Goal: Use online tool/utility: Utilize a website feature to perform a specific function

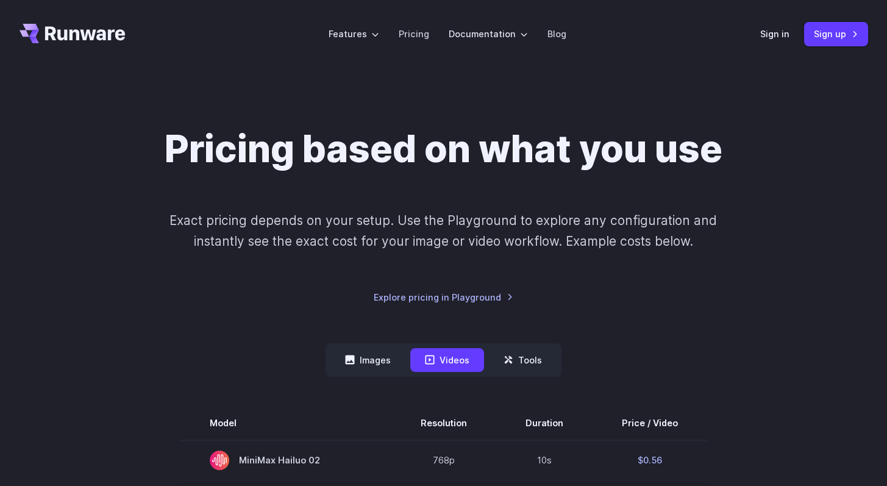
click at [411, 361] on button "Videos" at bounding box center [447, 360] width 74 height 24
click at [406, 361] on nav "Images Videos Tools ****** ****** *****" at bounding box center [443, 360] width 236 height 34
click at [361, 358] on button "Images" at bounding box center [367, 360] width 75 height 24
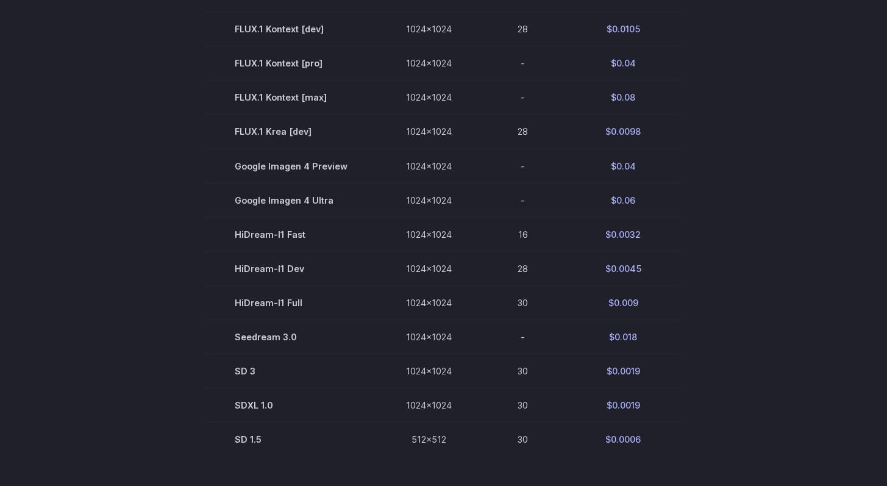
scroll to position [669, 0]
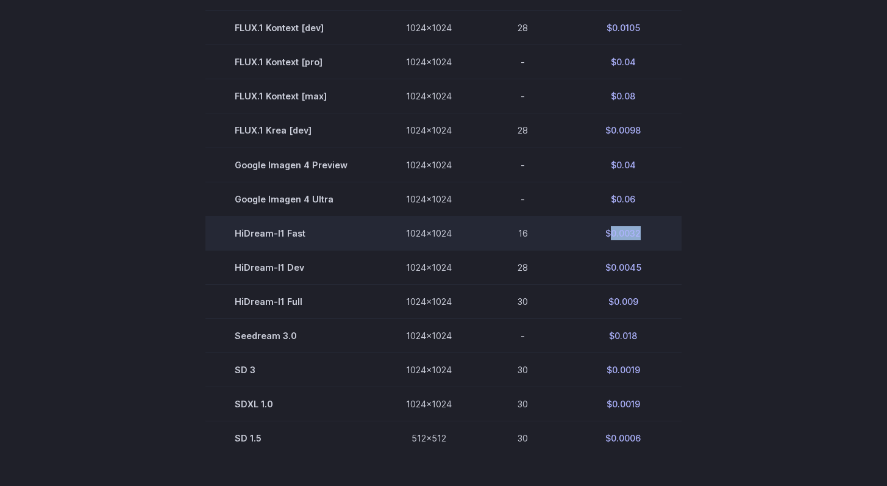
drag, startPoint x: 648, startPoint y: 243, endPoint x: 608, endPoint y: 238, distance: 40.4
click at [608, 238] on td "$0.0032" at bounding box center [622, 233] width 117 height 34
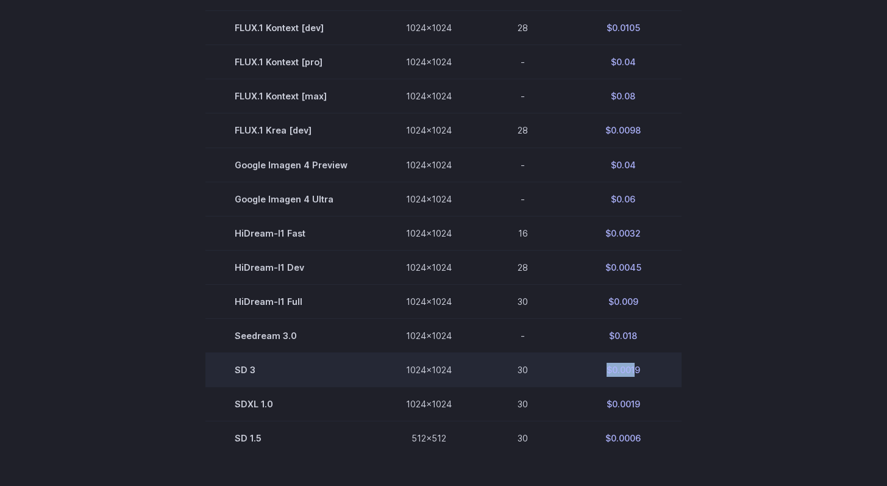
drag, startPoint x: 594, startPoint y: 370, endPoint x: 638, endPoint y: 370, distance: 44.5
click at [638, 370] on td "$0.0019" at bounding box center [622, 369] width 117 height 34
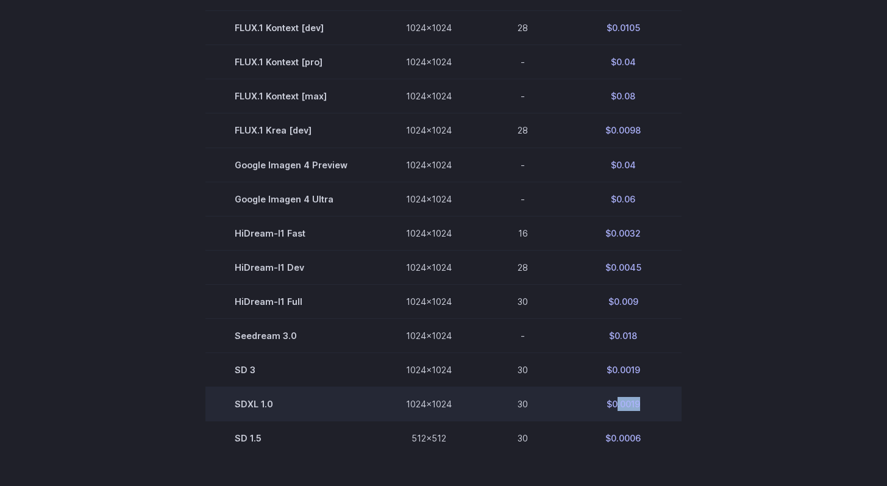
drag, startPoint x: 650, startPoint y: 407, endPoint x: 605, endPoint y: 407, distance: 45.1
click at [605, 407] on td "$0.0019" at bounding box center [622, 403] width 117 height 34
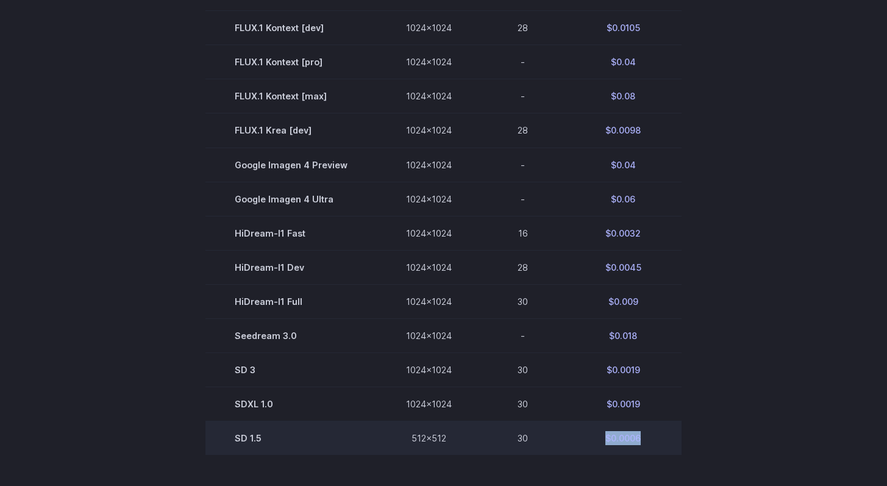
drag, startPoint x: 602, startPoint y: 444, endPoint x: 648, endPoint y: 444, distance: 45.7
click at [647, 444] on td "$0.0006" at bounding box center [622, 437] width 117 height 34
click at [268, 441] on td "SD 1.5" at bounding box center [290, 437] width 171 height 34
drag, startPoint x: 268, startPoint y: 441, endPoint x: 241, endPoint y: 441, distance: 26.8
click at [242, 441] on td "SD 1.5" at bounding box center [290, 437] width 171 height 34
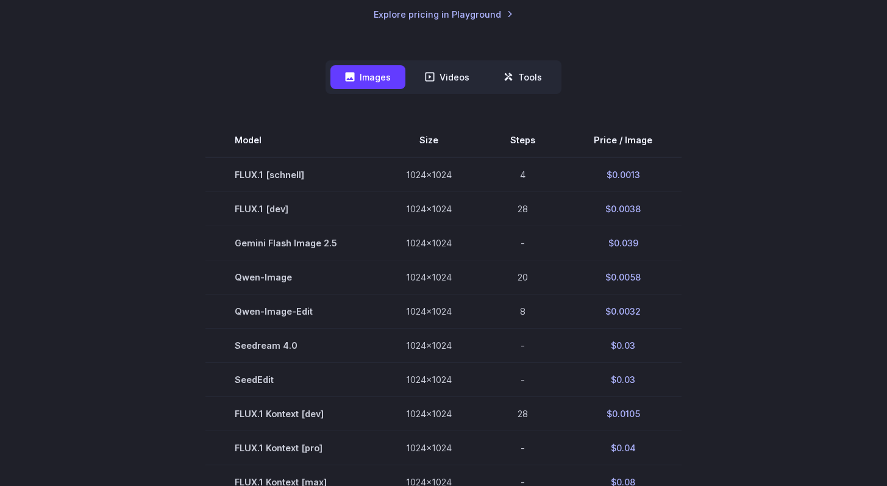
scroll to position [0, 0]
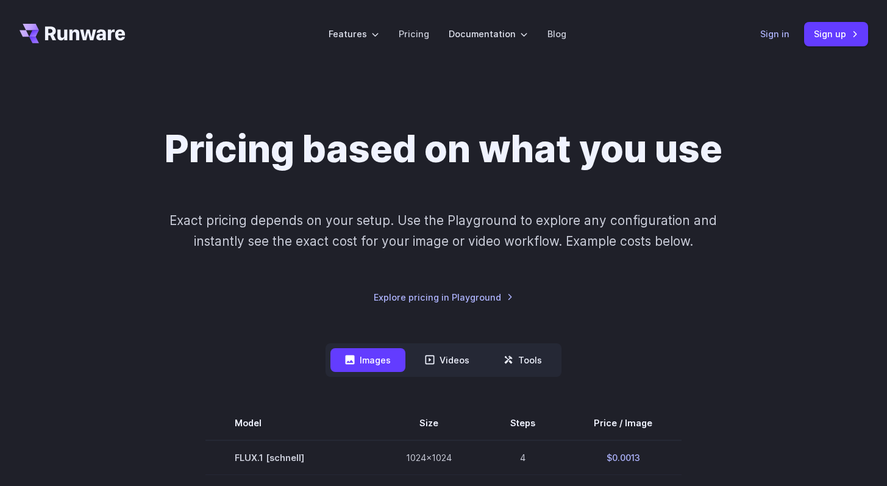
click at [774, 35] on link "Sign in" at bounding box center [774, 34] width 29 height 14
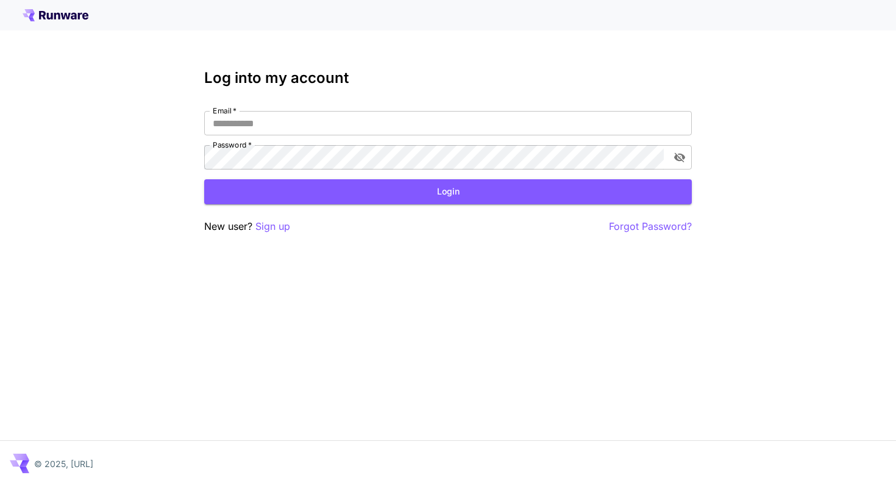
type input "**********"
click at [489, 197] on button "Login" at bounding box center [448, 191] width 488 height 25
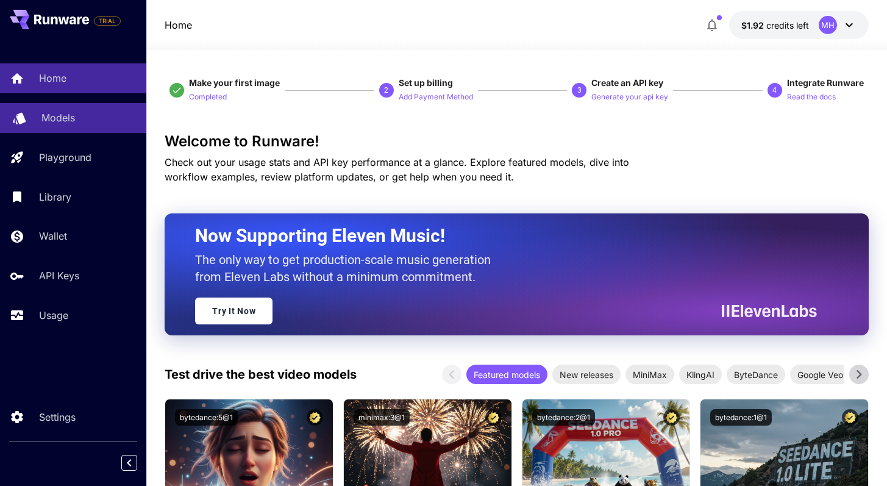
click at [71, 115] on p "Models" at bounding box center [58, 117] width 34 height 15
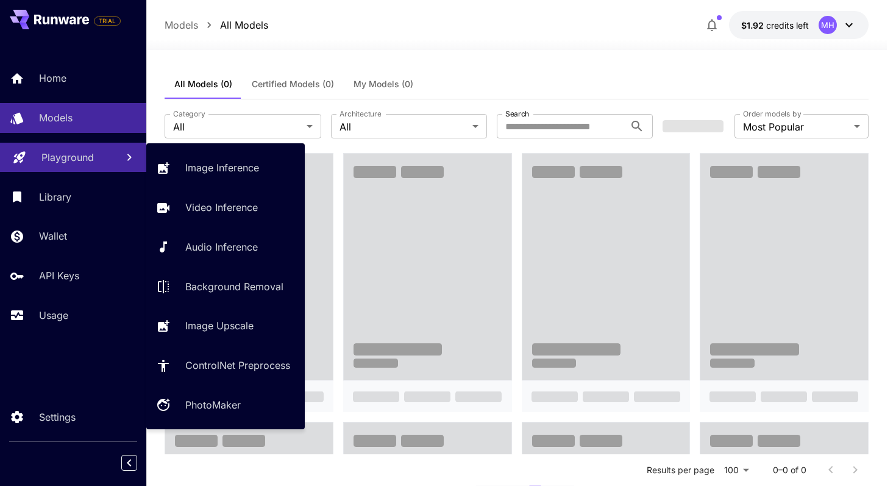
click at [73, 152] on p "Playground" at bounding box center [67, 157] width 52 height 15
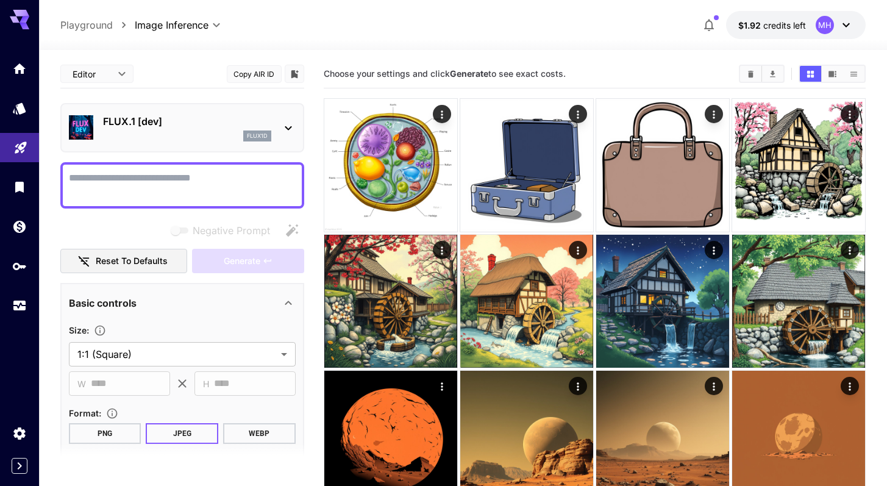
click at [208, 129] on div "FLUX.1 [dev] flux1d" at bounding box center [187, 127] width 168 height 27
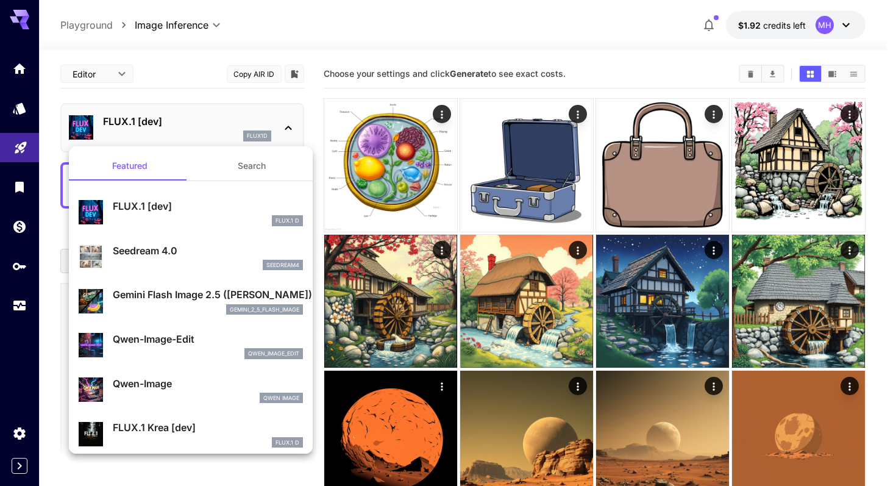
click at [241, 165] on button "Search" at bounding box center [252, 165] width 122 height 29
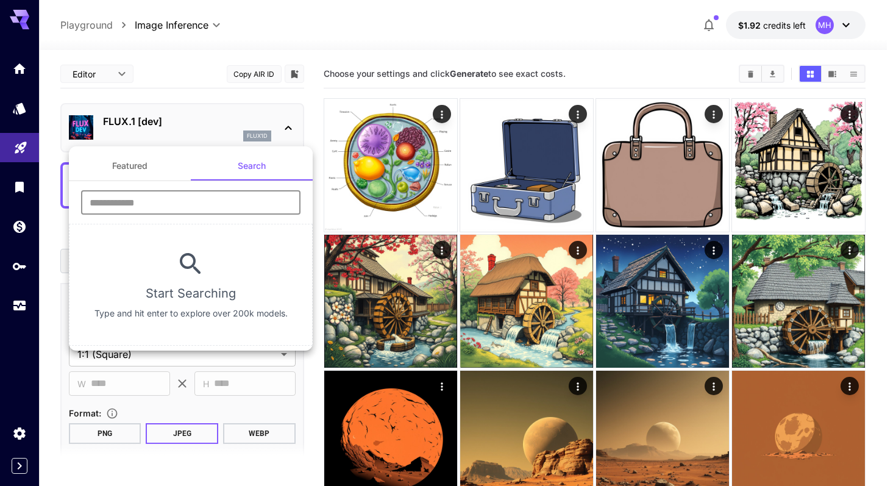
click at [187, 197] on input "text" at bounding box center [190, 202] width 219 height 24
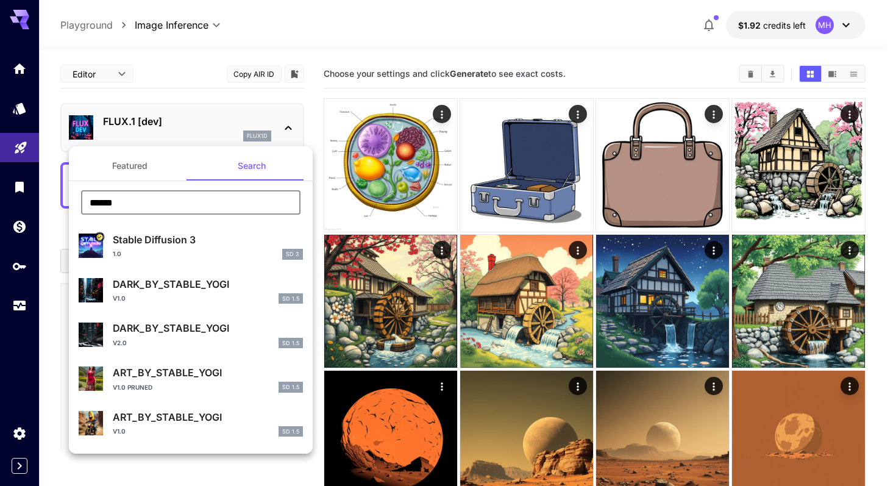
type input "******"
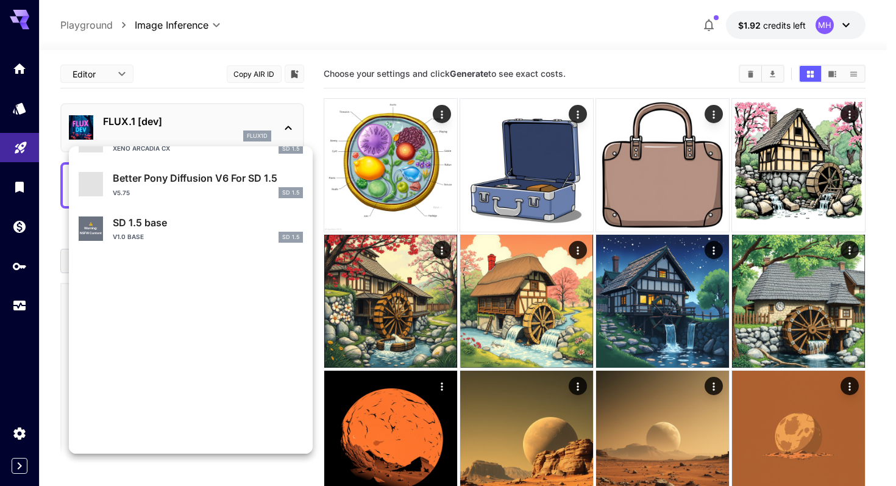
scroll to position [1109, 0]
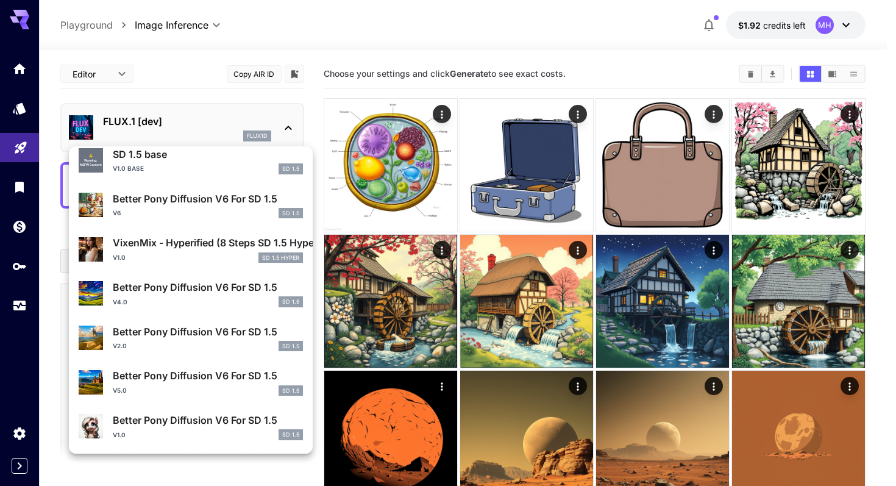
click at [180, 70] on div at bounding box center [448, 243] width 896 height 486
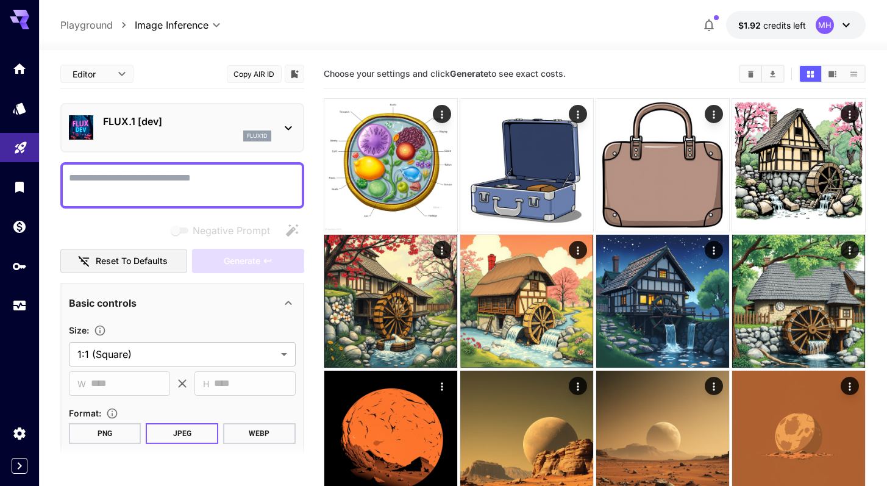
click at [179, 184] on textarea "Negative Prompt" at bounding box center [182, 185] width 227 height 29
click at [228, 131] on div "flux1d" at bounding box center [187, 135] width 168 height 11
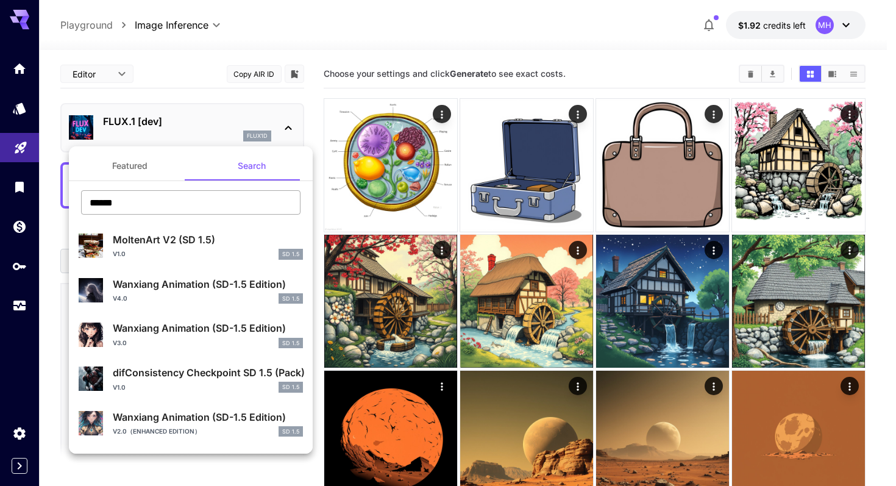
click at [157, 200] on input "******" at bounding box center [190, 202] width 219 height 24
click at [136, 168] on button "Featured" at bounding box center [130, 165] width 122 height 29
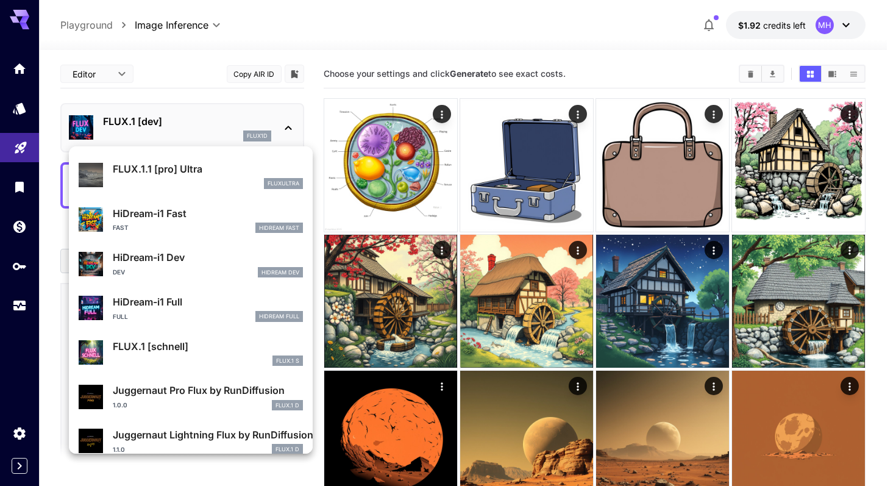
scroll to position [986, 0]
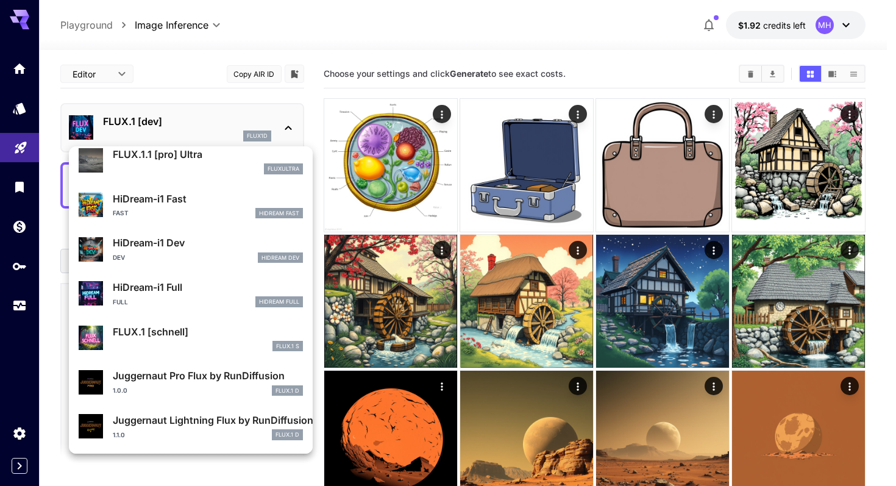
click at [194, 121] on div at bounding box center [448, 243] width 896 height 486
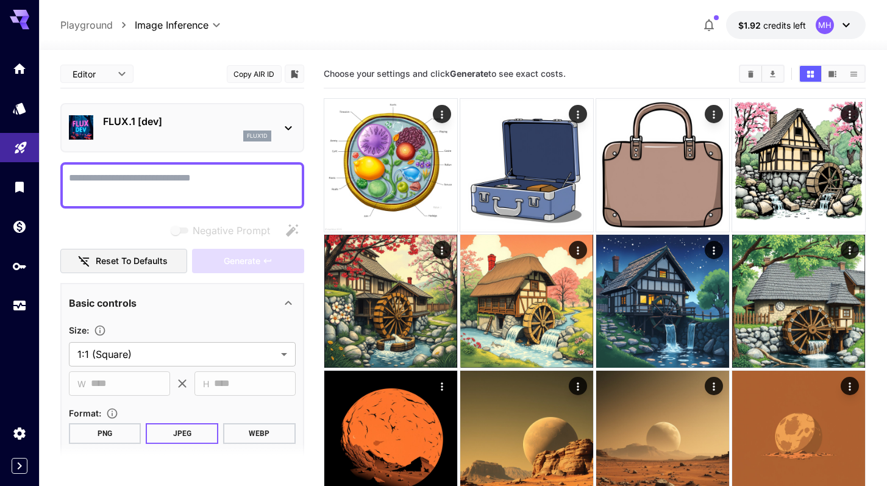
click at [202, 128] on div "FLUX.1 [dev] flux1d" at bounding box center [187, 127] width 168 height 27
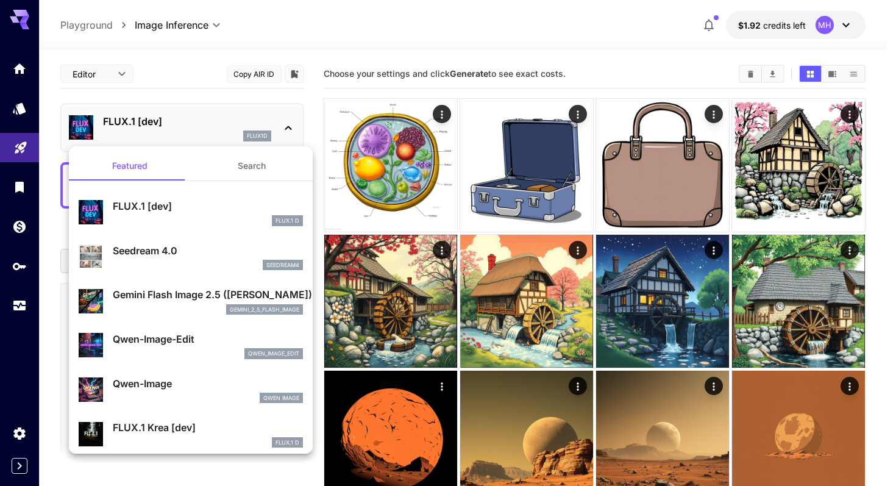
click at [232, 166] on button "Search" at bounding box center [252, 165] width 122 height 29
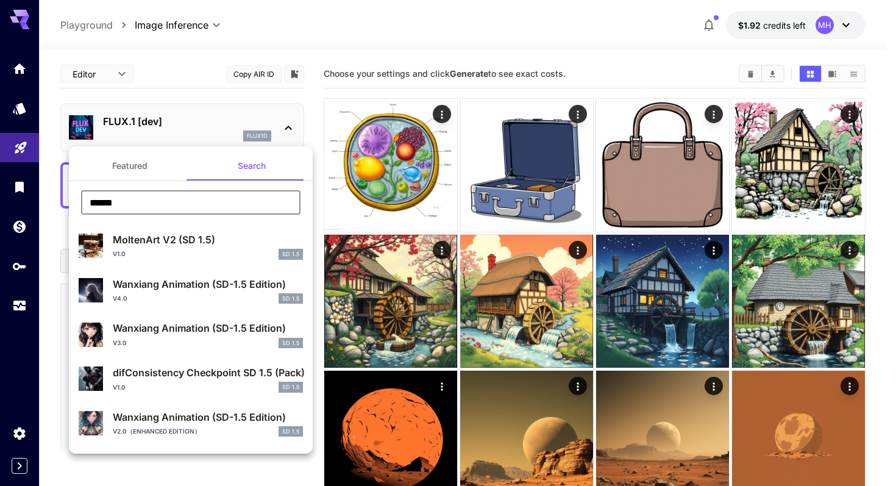
click at [190, 196] on input "******" at bounding box center [190, 202] width 219 height 24
type input "**********"
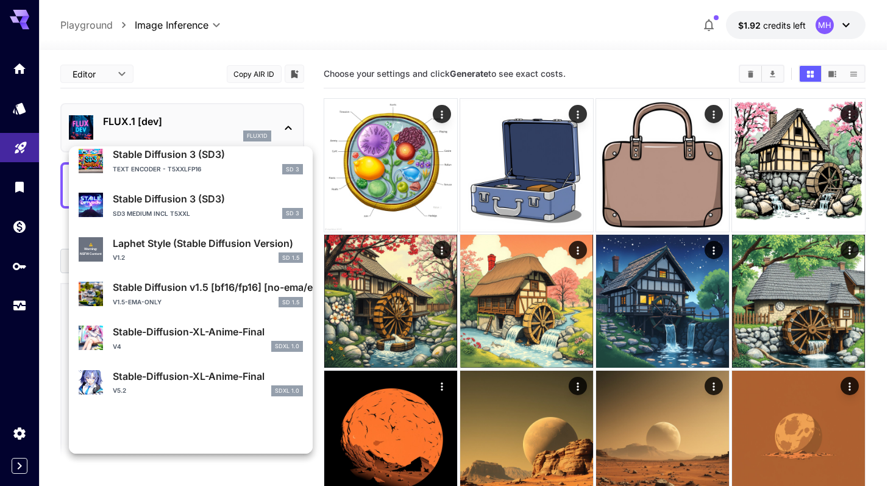
scroll to position [842, 0]
click at [314, 93] on div at bounding box center [448, 243] width 896 height 486
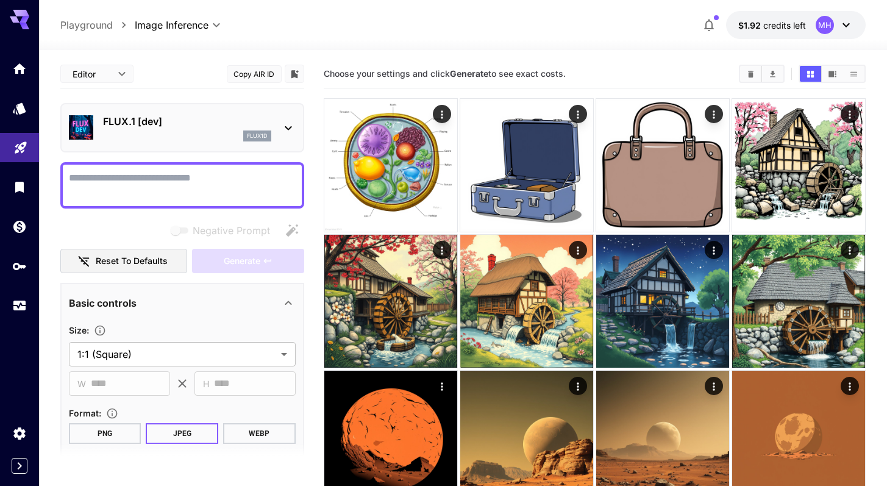
click at [174, 141] on div "FLUX.1 [dev] flux1d" at bounding box center [182, 127] width 227 height 37
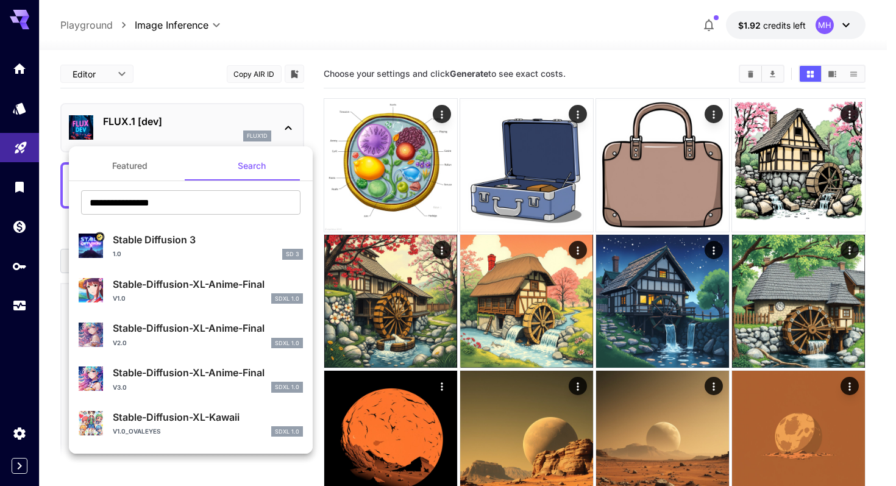
scroll to position [8, 0]
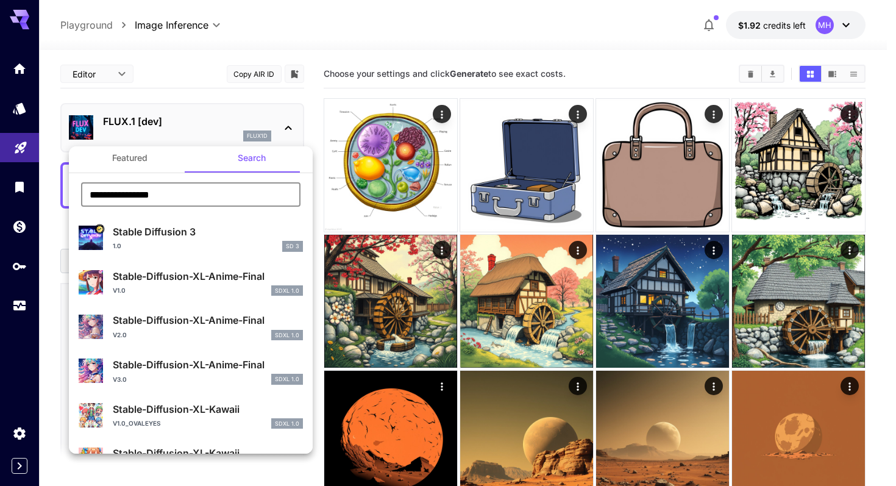
click at [197, 194] on input "**********" at bounding box center [190, 194] width 219 height 24
click at [147, 160] on button "Featured" at bounding box center [130, 157] width 122 height 29
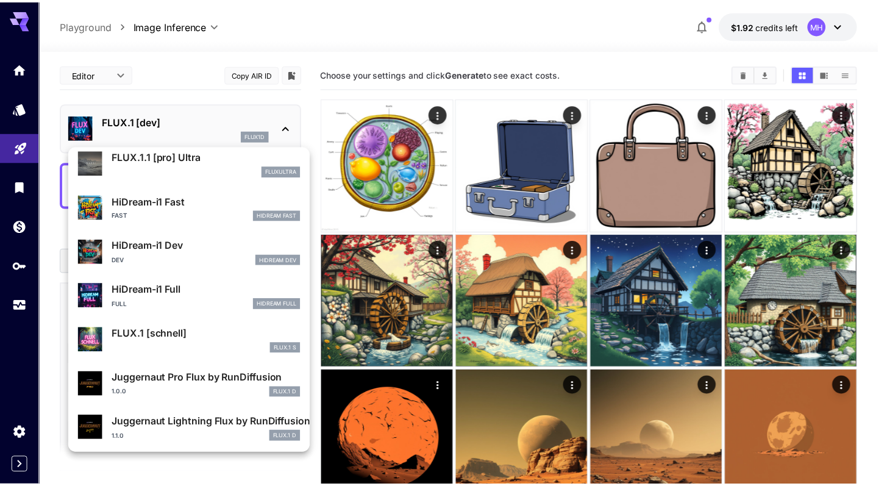
scroll to position [986, 0]
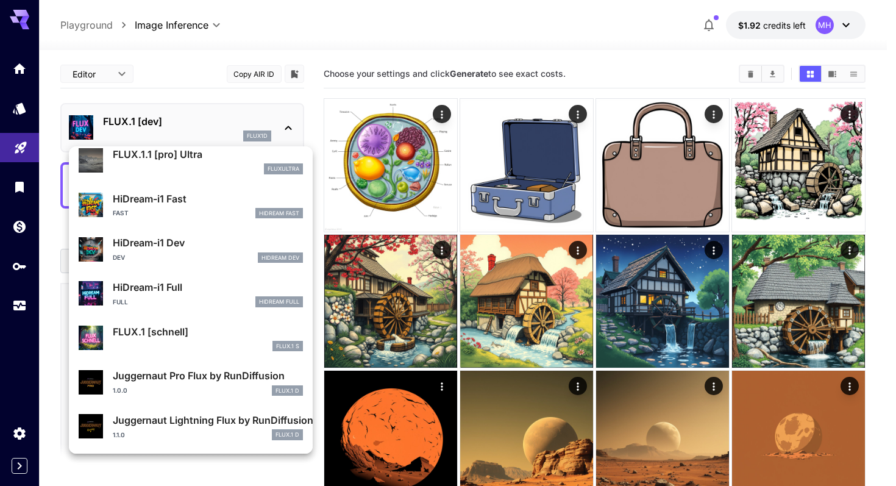
click at [189, 339] on div "FLUX.1 [schnell] FLUX.1 S" at bounding box center [208, 337] width 190 height 27
type input "*"
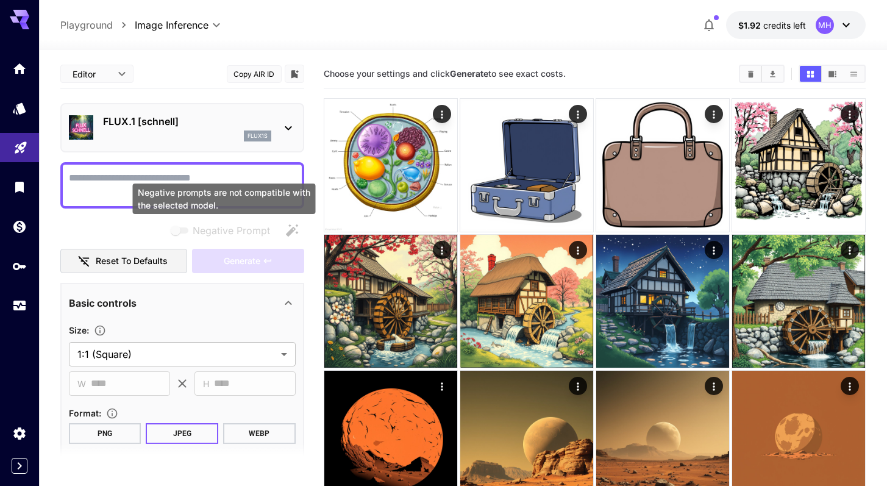
click at [198, 185] on div "Negative prompts are not compatible with the selected model." at bounding box center [224, 198] width 183 height 30
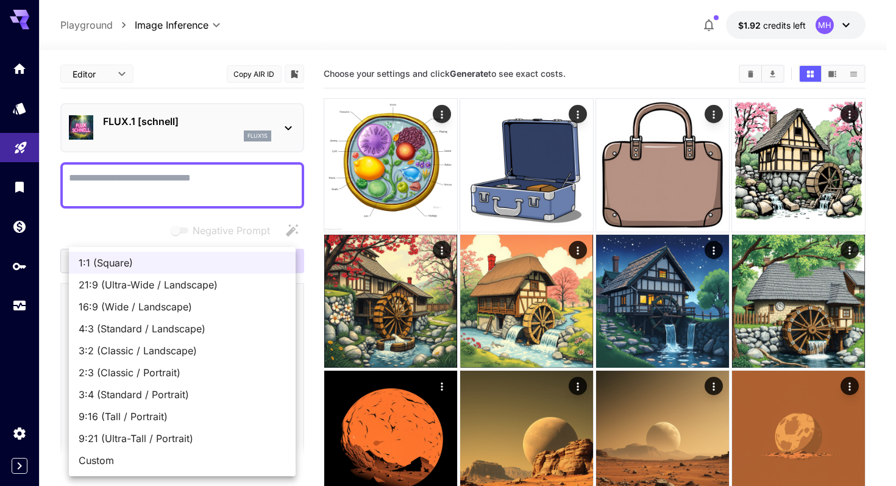
click at [143, 264] on span "1:1 (Square)" at bounding box center [182, 262] width 207 height 15
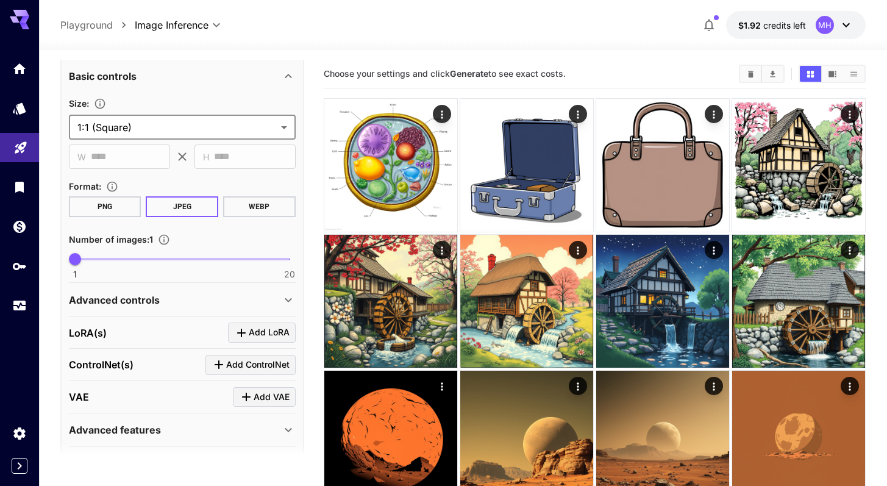
scroll to position [232, 0]
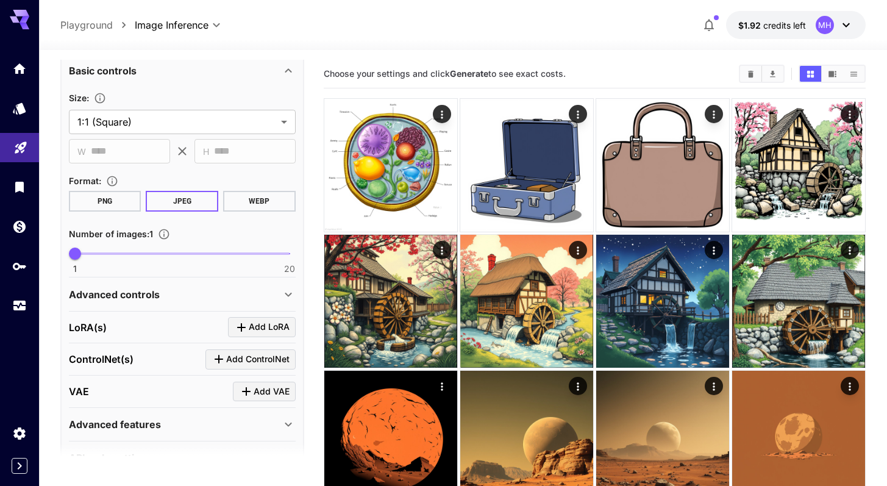
click at [121, 207] on button "PNG" at bounding box center [105, 201] width 73 height 21
click at [162, 204] on button "JPEG" at bounding box center [182, 201] width 73 height 21
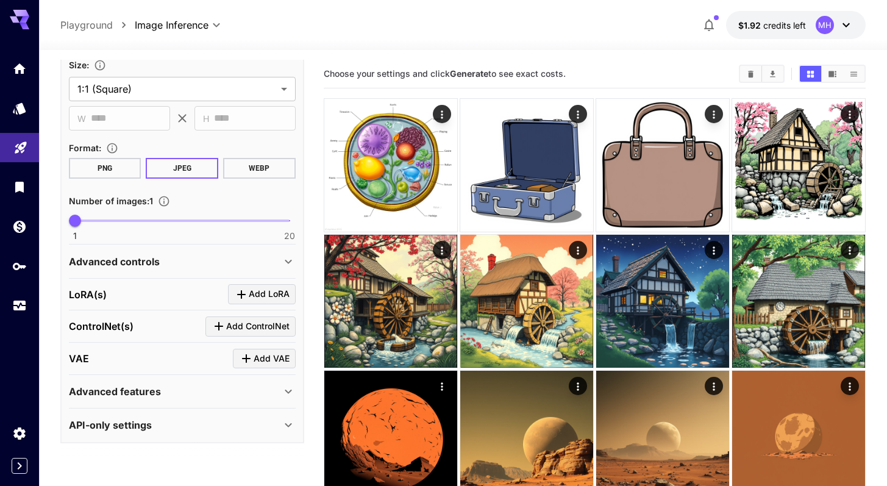
click at [189, 386] on div "Advanced features" at bounding box center [175, 391] width 212 height 15
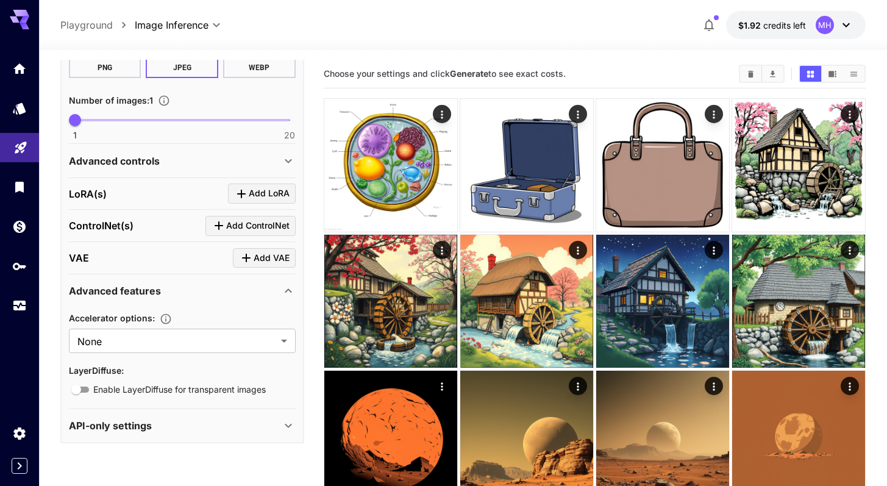
scroll to position [366, 0]
click at [152, 416] on div "API-only settings" at bounding box center [182, 424] width 227 height 29
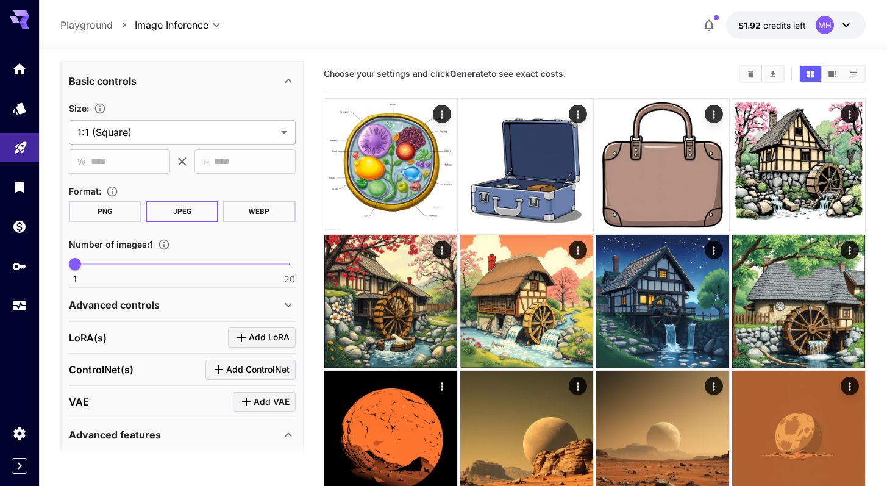
scroll to position [0, 0]
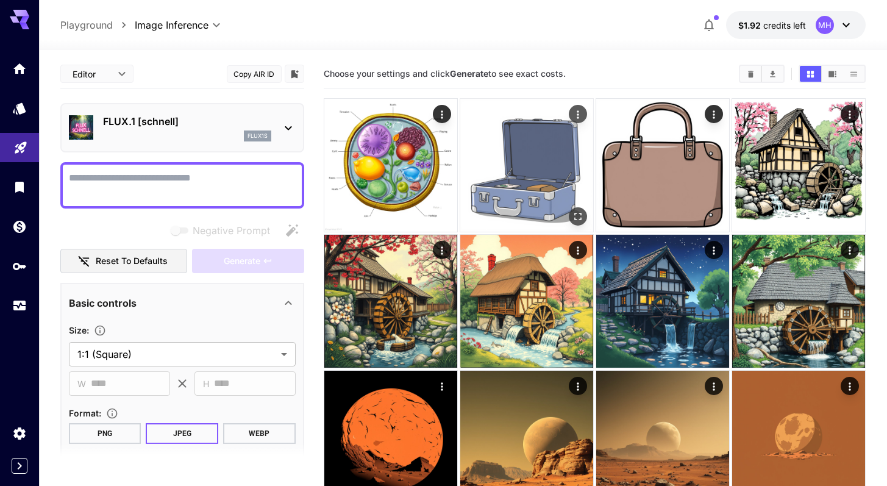
click at [488, 135] on img at bounding box center [526, 165] width 133 height 133
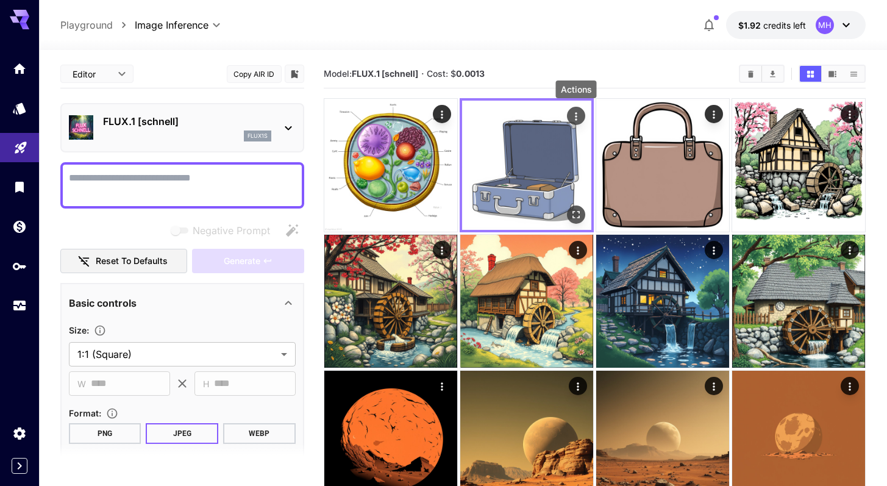
click at [576, 117] on icon "Actions" at bounding box center [576, 116] width 12 height 12
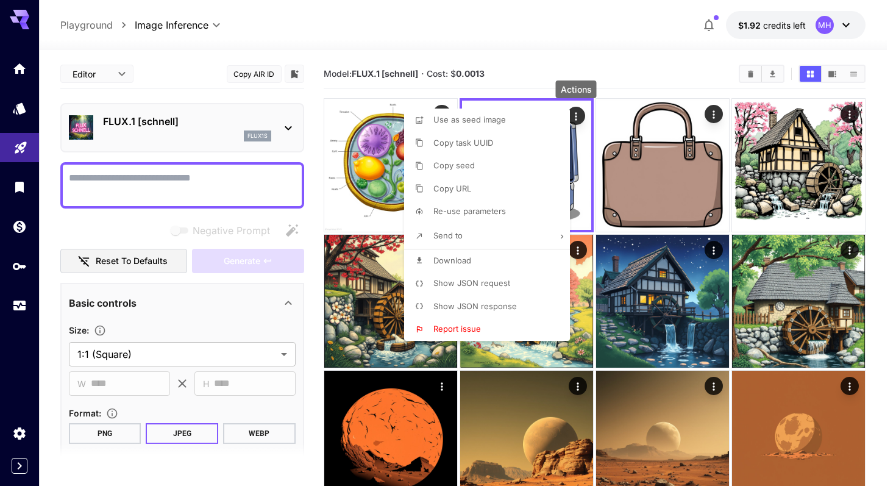
click at [501, 303] on span "Show JSON response" at bounding box center [474, 306] width 83 height 10
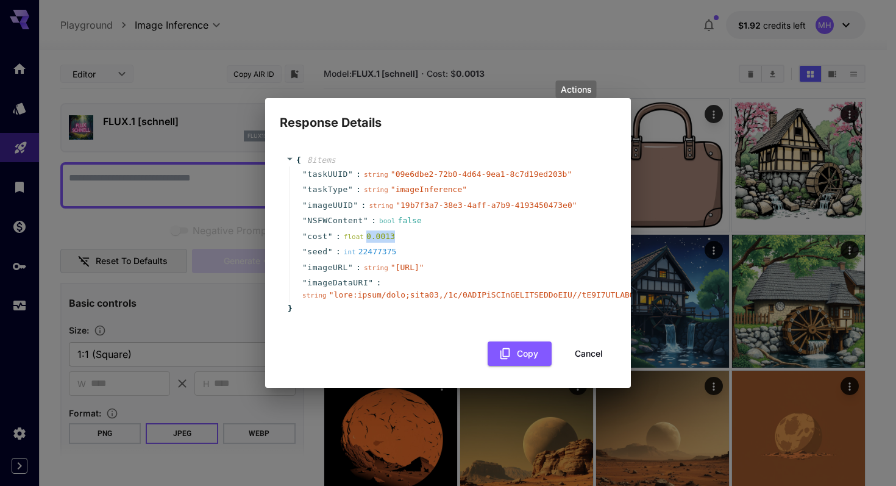
drag, startPoint x: 403, startPoint y: 221, endPoint x: 364, endPoint y: 221, distance: 39.6
click at [364, 229] on div "" cost " : float 0.0013" at bounding box center [449, 237] width 321 height 16
click at [593, 357] on button "Cancel" at bounding box center [588, 353] width 55 height 25
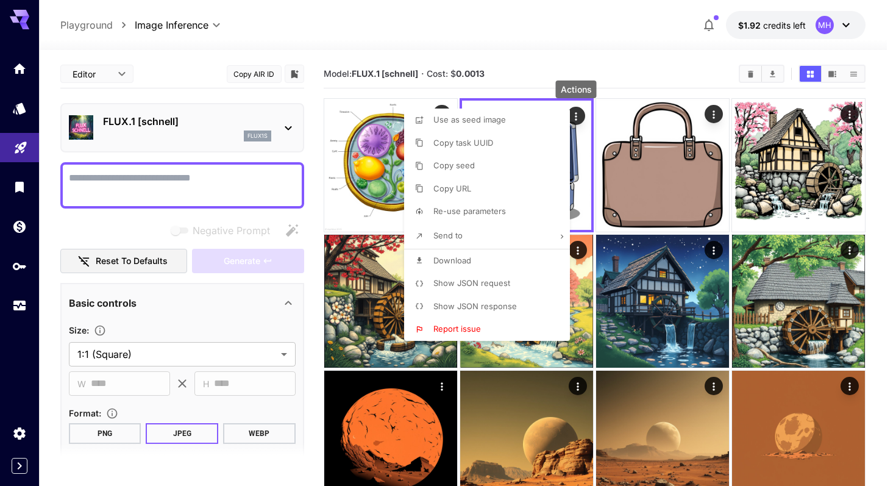
click at [232, 193] on div at bounding box center [448, 243] width 896 height 486
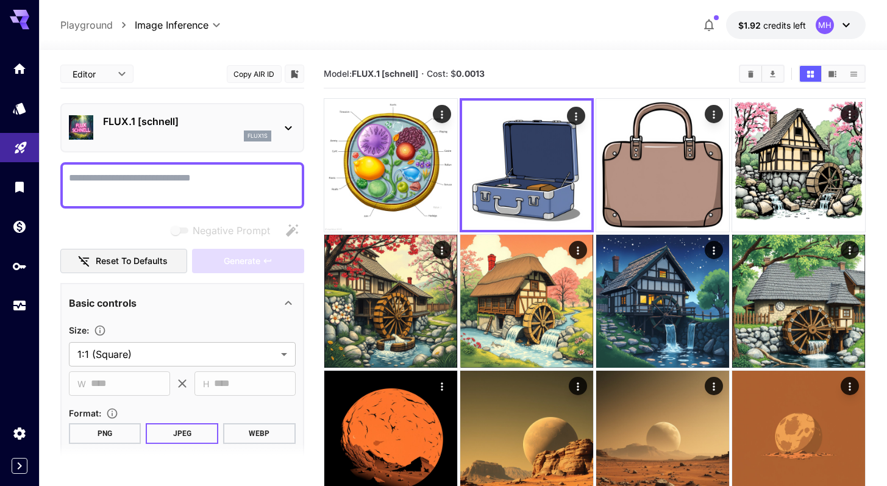
click at [222, 182] on textarea "Negative Prompt" at bounding box center [182, 185] width 227 height 29
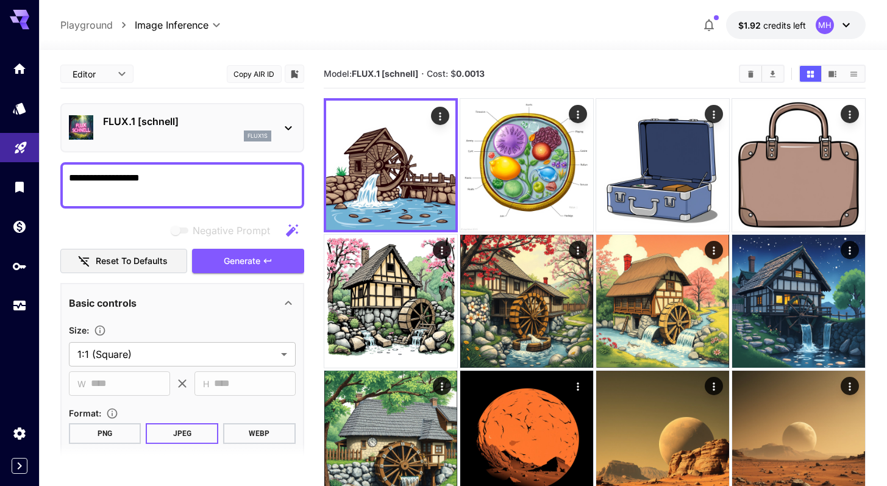
click at [188, 182] on textarea "**********" at bounding box center [182, 185] width 227 height 29
click at [230, 257] on span "Generate" at bounding box center [242, 261] width 37 height 15
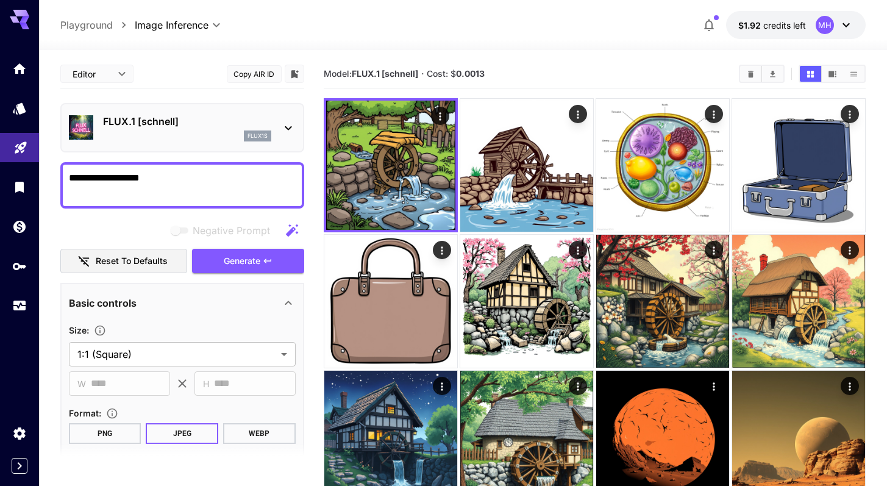
click at [190, 180] on textarea "**********" at bounding box center [182, 185] width 227 height 29
type textarea "*"
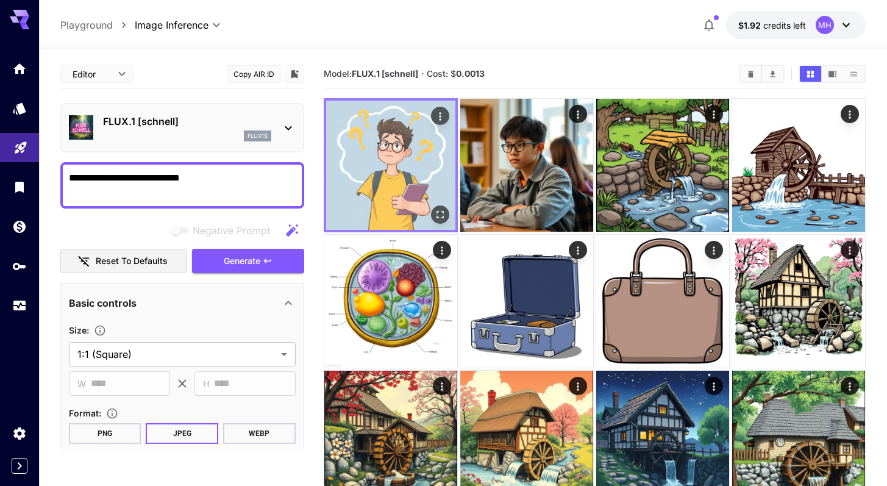
type textarea "**********"
click at [366, 157] on img at bounding box center [390, 165] width 129 height 129
click at [429, 168] on img at bounding box center [390, 165] width 129 height 129
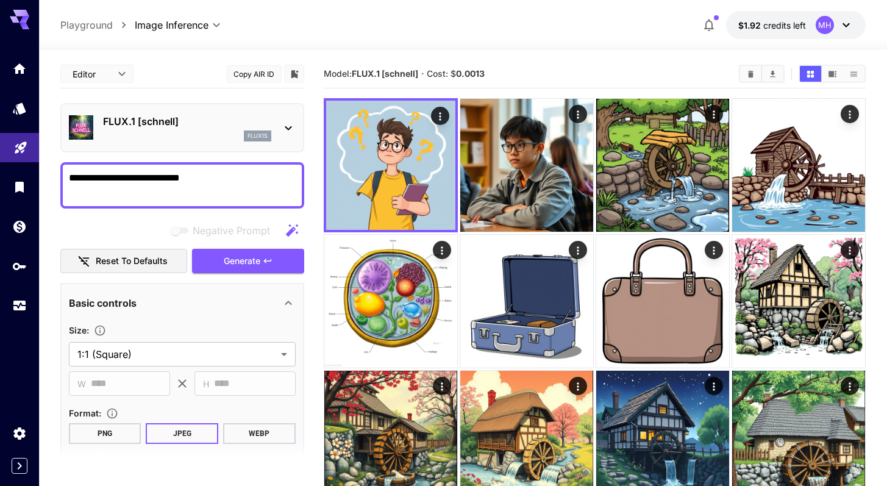
click at [243, 182] on textarea "**********" at bounding box center [182, 185] width 227 height 29
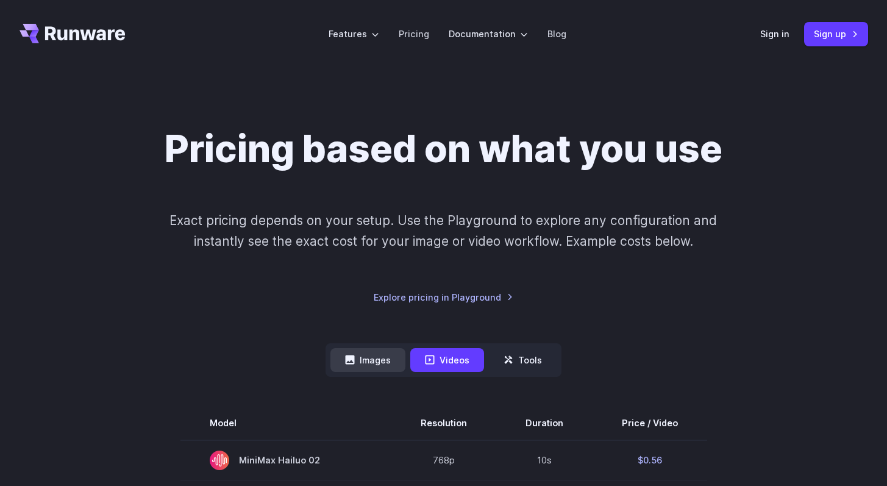
click at [389, 360] on button "Images" at bounding box center [367, 360] width 75 height 24
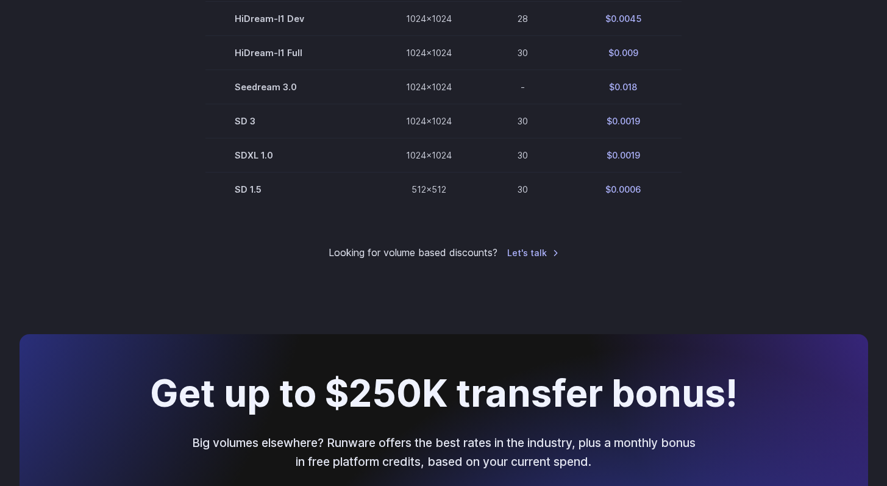
scroll to position [915, 0]
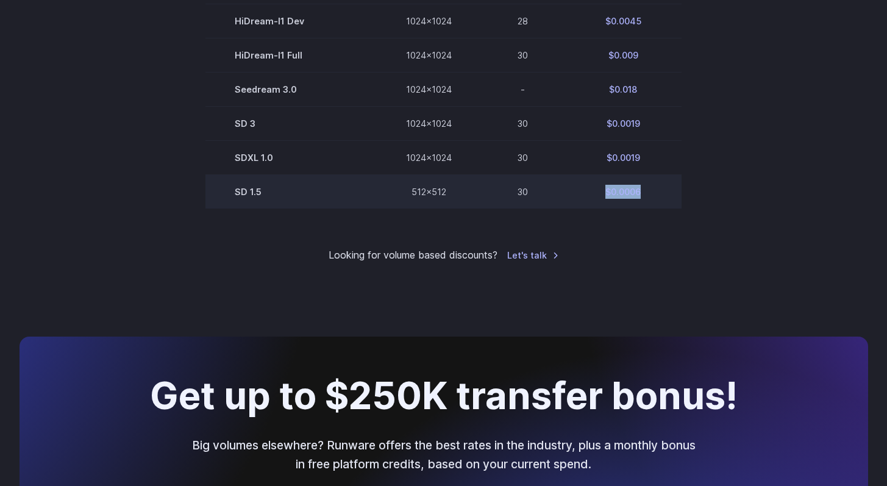
drag, startPoint x: 642, startPoint y: 198, endPoint x: 599, endPoint y: 196, distance: 43.3
click at [599, 196] on td "$0.0006" at bounding box center [622, 191] width 117 height 34
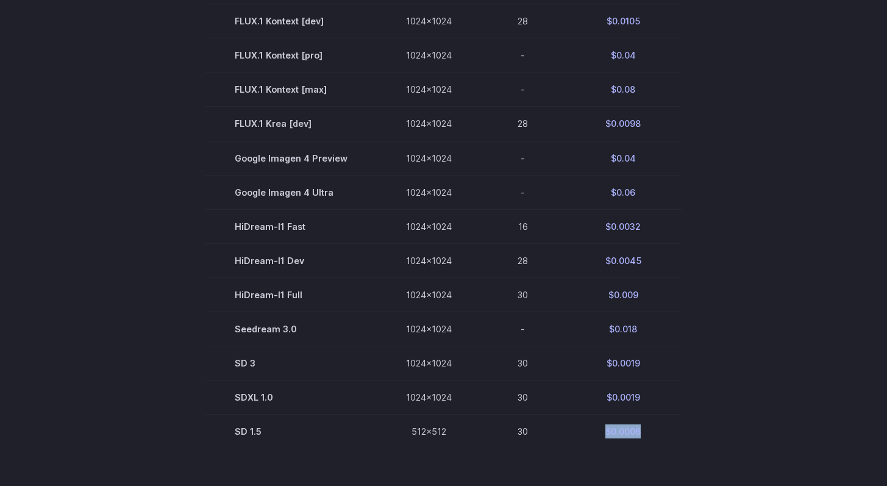
scroll to position [672, 0]
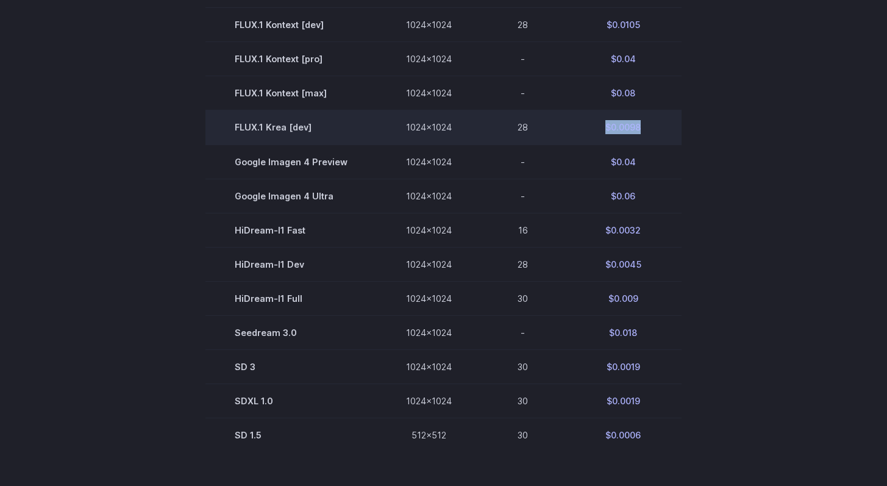
drag, startPoint x: 658, startPoint y: 138, endPoint x: 586, endPoint y: 129, distance: 72.5
click at [586, 129] on td "$0.0098" at bounding box center [622, 127] width 117 height 34
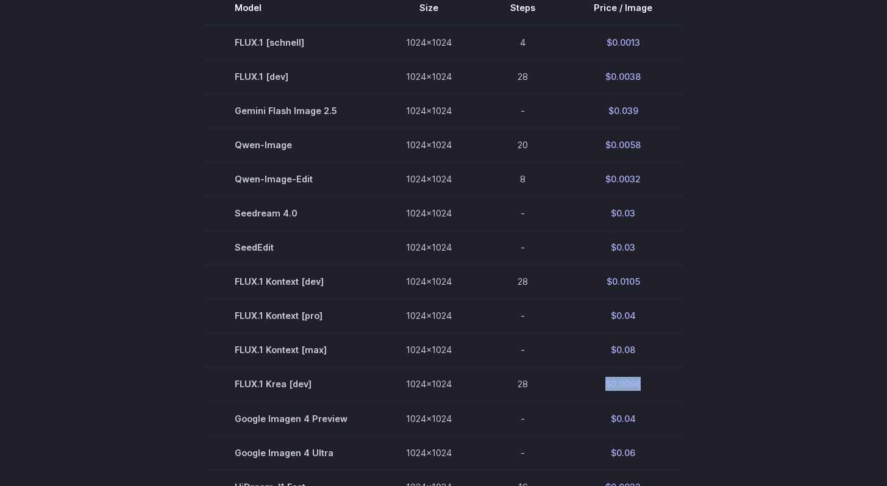
scroll to position [413, 0]
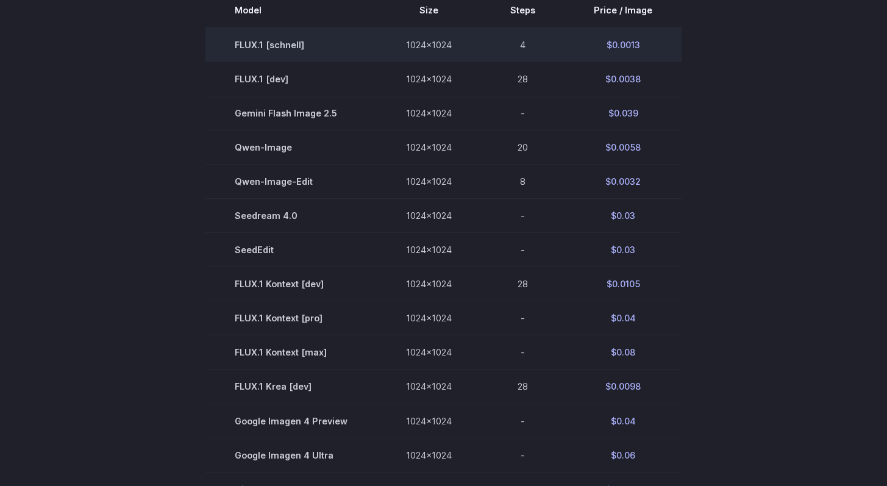
click at [332, 48] on td "FLUX.1 [schnell]" at bounding box center [290, 44] width 171 height 35
click at [294, 46] on td "FLUX.1 [schnell]" at bounding box center [290, 44] width 171 height 35
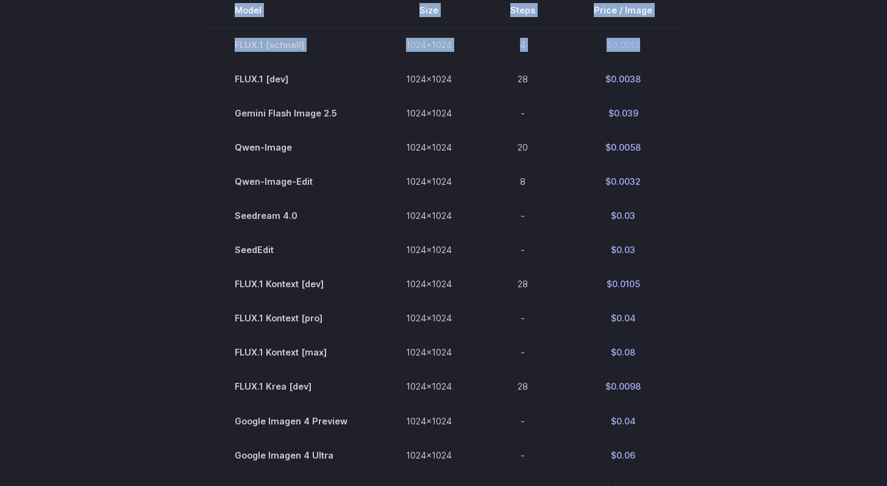
drag, startPoint x: 642, startPoint y: 46, endPoint x: 570, endPoint y: 46, distance: 72.5
click at [571, 46] on div "Pricing based on what you use Exact pricing depends on your setup. Use the Play…" at bounding box center [444, 239] width 848 height 1051
